Goal: Task Accomplishment & Management: Manage account settings

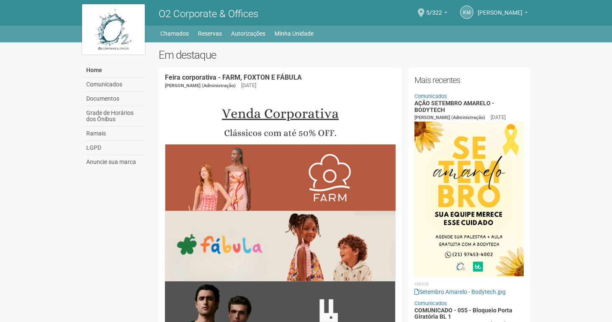
click at [515, 13] on span "[PERSON_NAME]" at bounding box center [500, 8] width 45 height 15
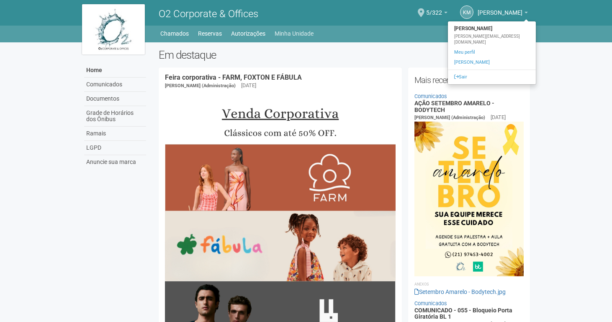
click at [300, 31] on link "Minha Unidade" at bounding box center [294, 34] width 39 height 12
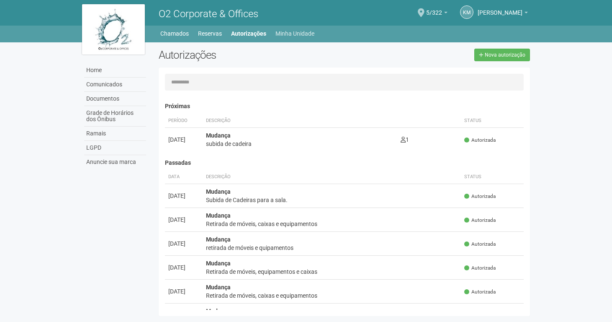
click at [286, 33] on link "Minha Unidade" at bounding box center [294, 34] width 39 height 12
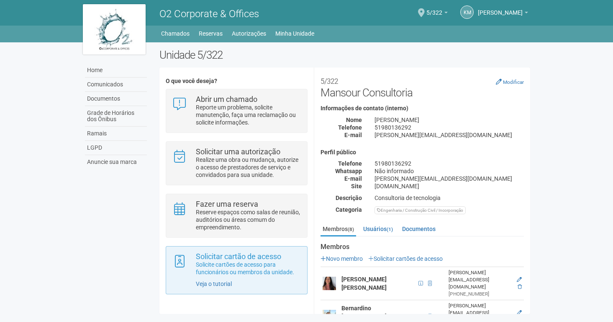
click at [235, 263] on p "Solicite cartões de acesso para funcionários ou membros da unidade." at bounding box center [248, 267] width 105 height 15
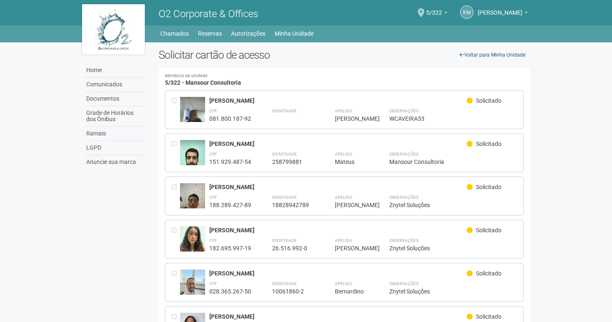
click at [465, 53] on link "Voltar para Minha Unidade" at bounding box center [492, 55] width 75 height 13
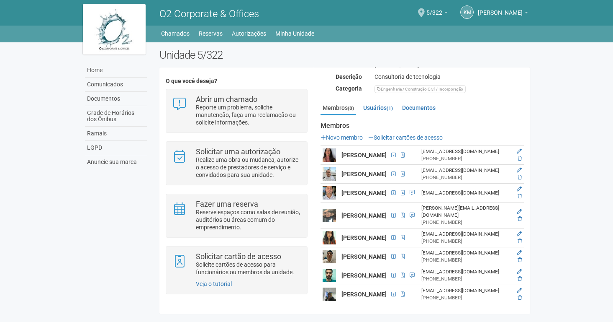
scroll to position [139, 0]
click at [390, 105] on small "(1)" at bounding box center [390, 108] width 6 height 6
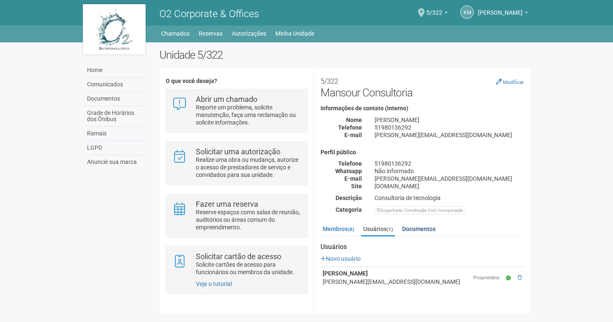
click at [422, 229] on link "Documentos" at bounding box center [419, 228] width 38 height 13
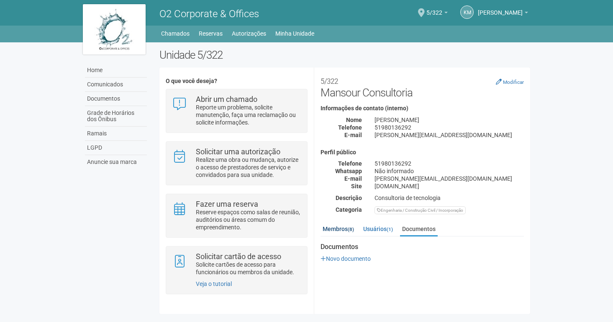
click at [345, 227] on link "Membros (8)" at bounding box center [339, 228] width 36 height 13
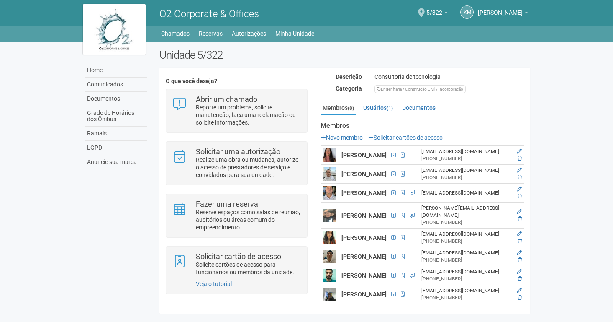
scroll to position [139, 0]
